Goal: Navigation & Orientation: Find specific page/section

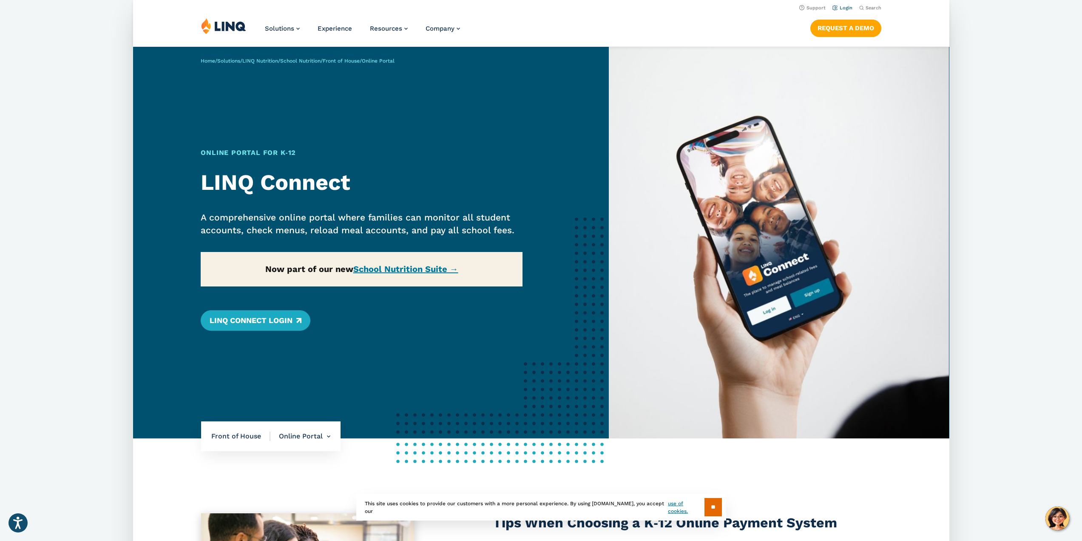
click at [840, 8] on link "Login" at bounding box center [842, 8] width 20 height 6
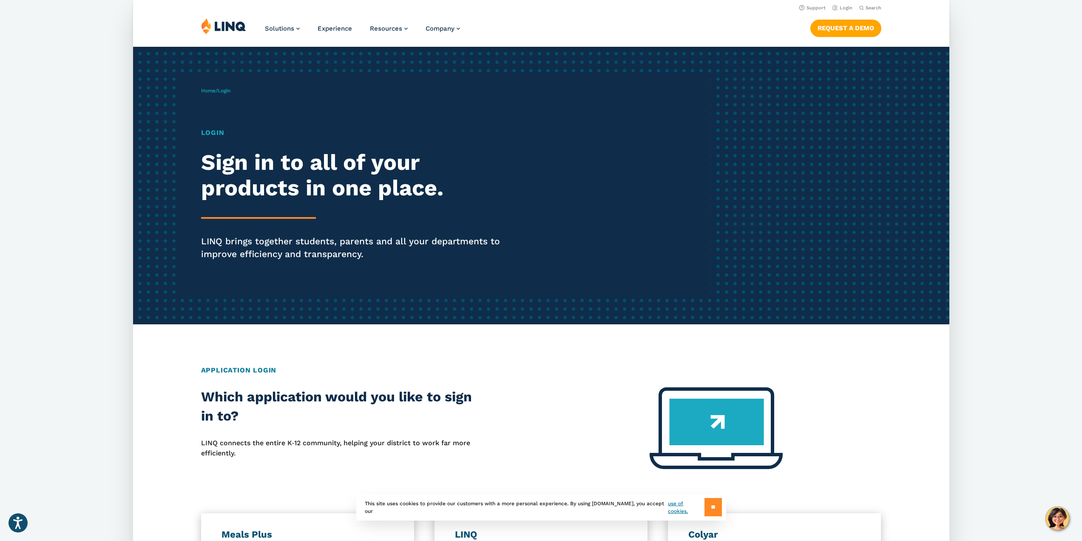
click at [712, 504] on input "**" at bounding box center [713, 507] width 17 height 18
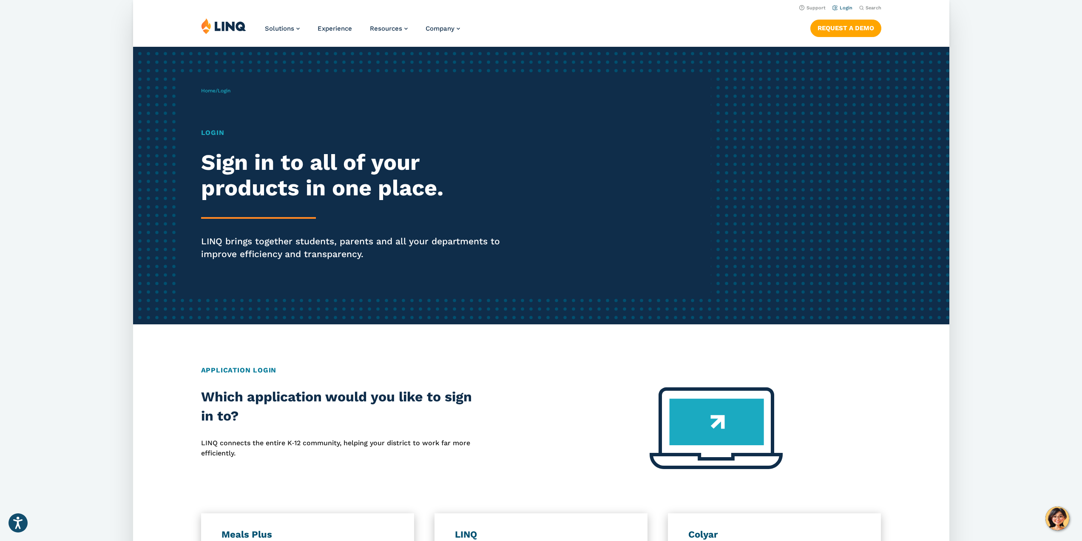
click at [845, 8] on link "Login" at bounding box center [842, 8] width 20 height 6
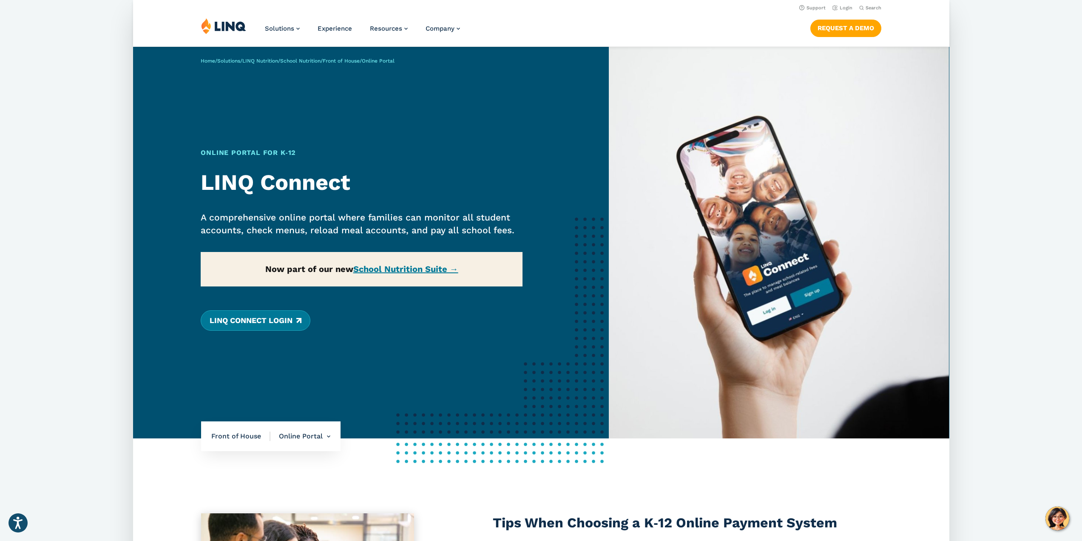
click at [231, 315] on link "LINQ Connect Login" at bounding box center [255, 320] width 109 height 20
